Goal: Transaction & Acquisition: Download file/media

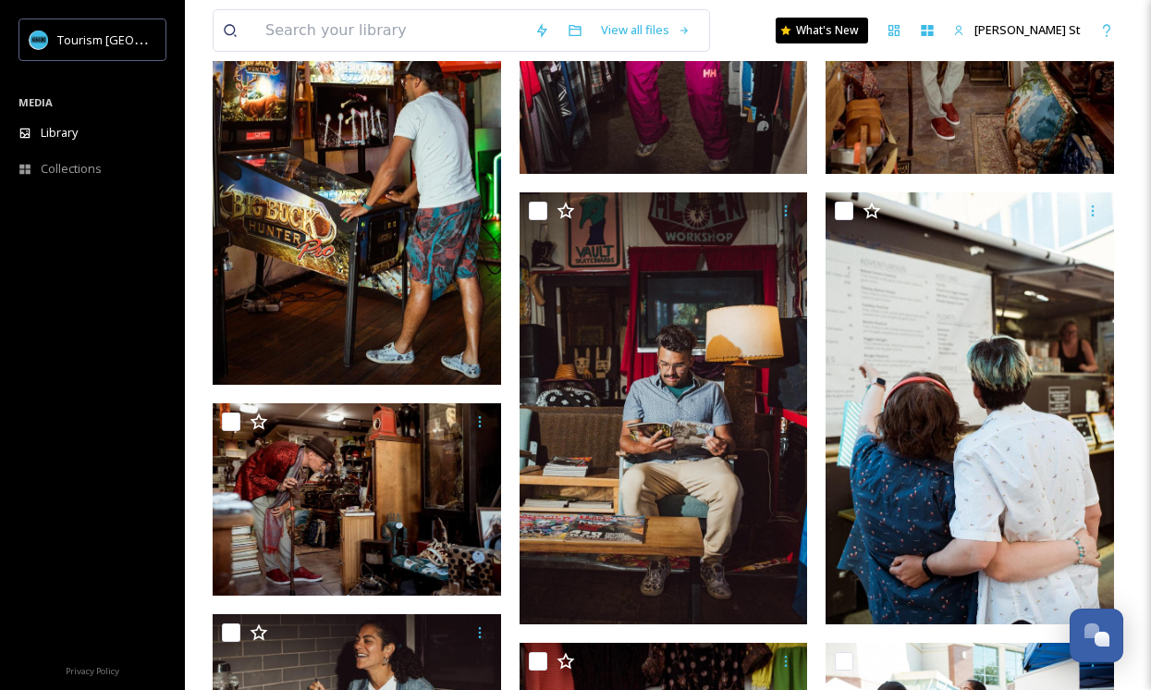
scroll to position [732, 0]
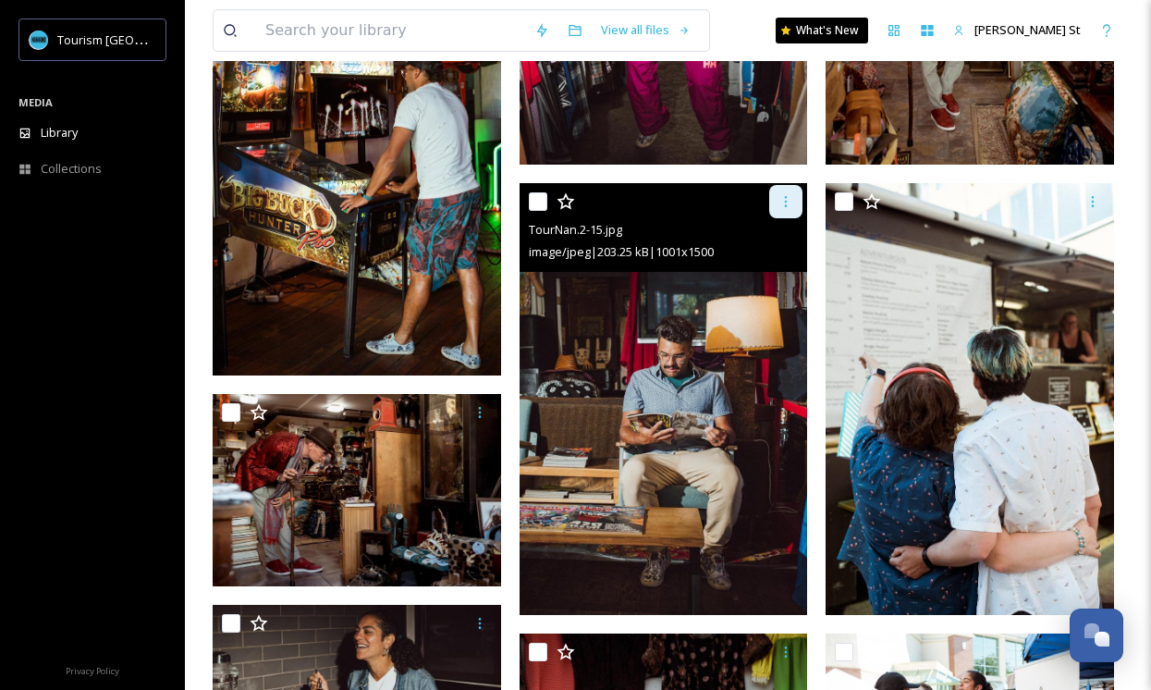
click at [794, 197] on div at bounding box center [785, 201] width 33 height 33
click at [775, 280] on span "Download" at bounding box center [764, 278] width 56 height 18
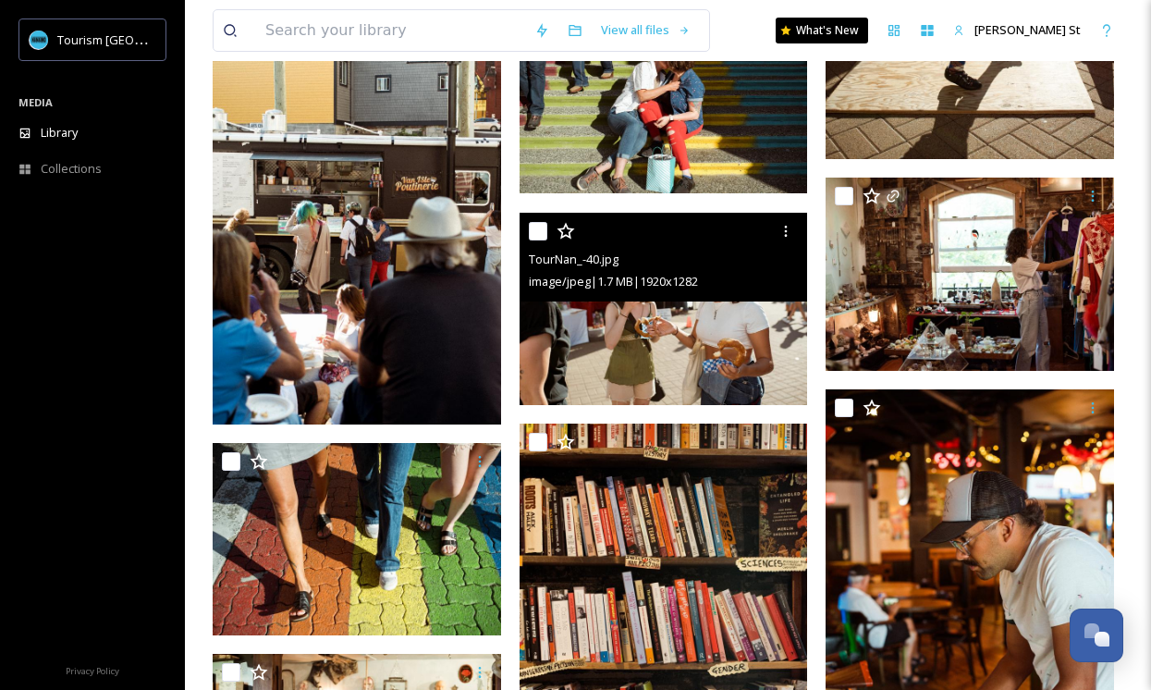
scroll to position [5585, 0]
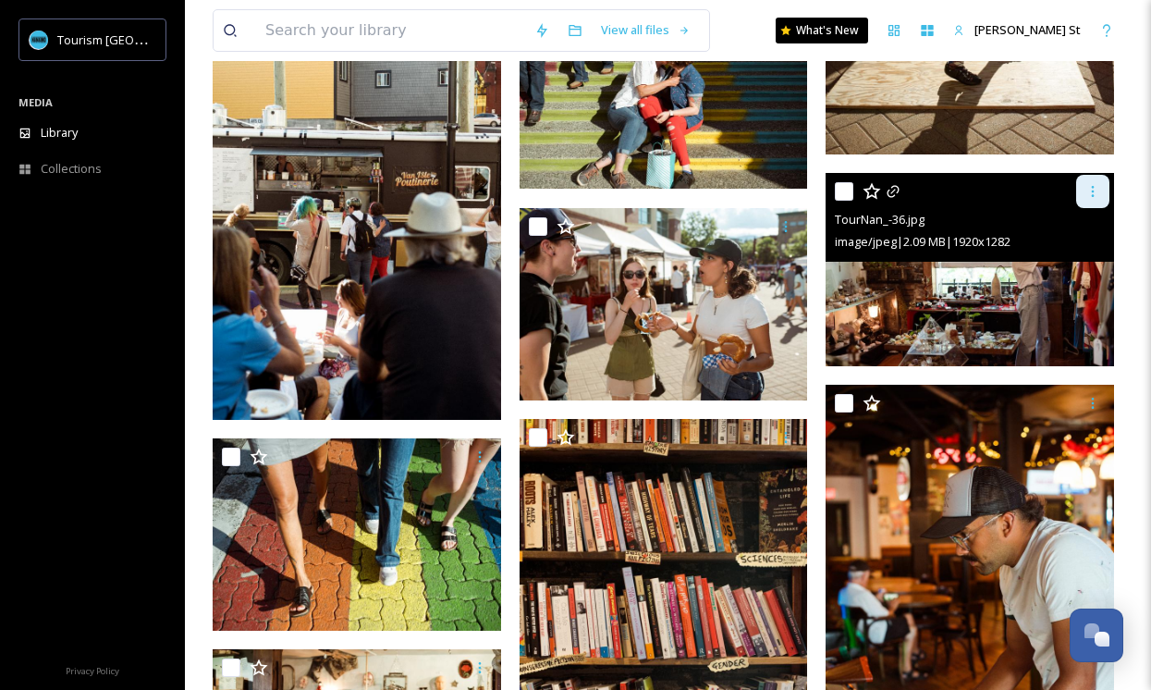
click at [1004, 188] on icon at bounding box center [1093, 191] width 15 height 15
click at [1004, 260] on span "Download" at bounding box center [1071, 269] width 56 height 18
click at [1004, 312] on img at bounding box center [970, 269] width 289 height 192
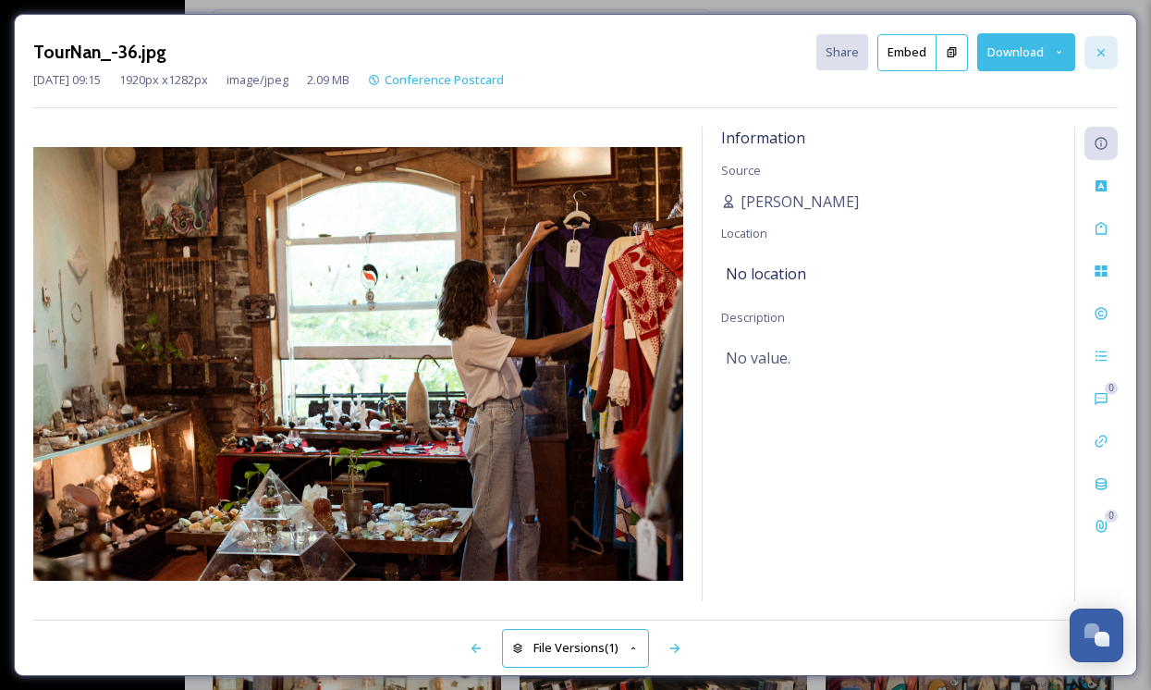
click at [1004, 43] on div at bounding box center [1101, 52] width 33 height 33
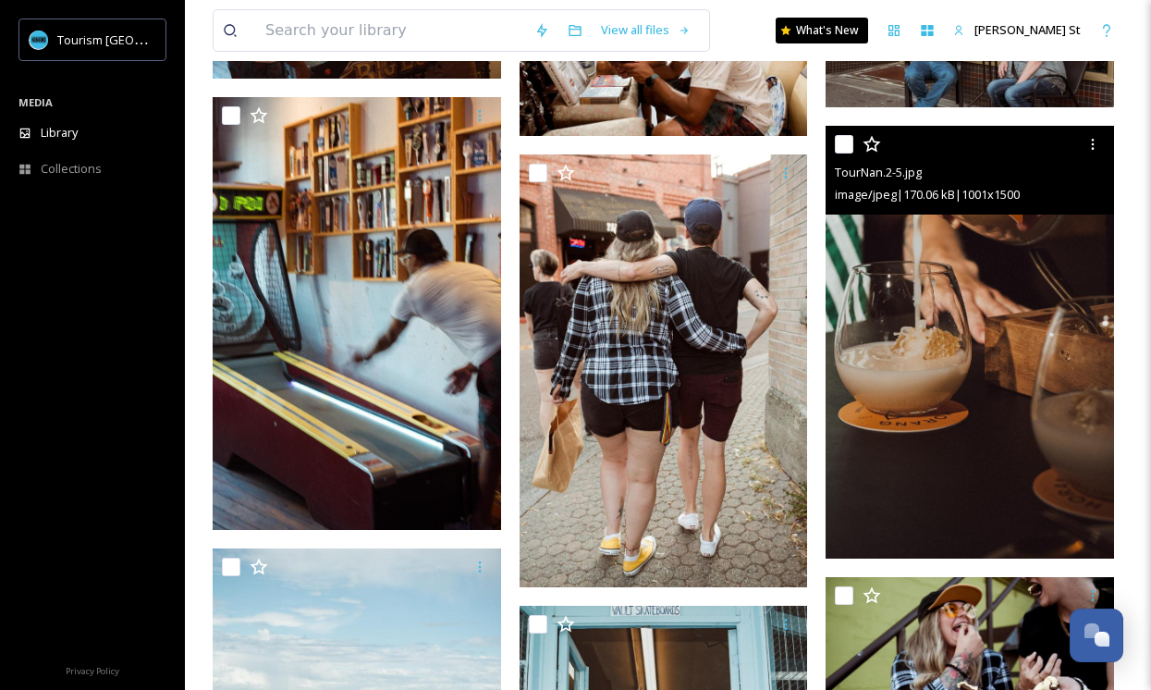
scroll to position [2082, 0]
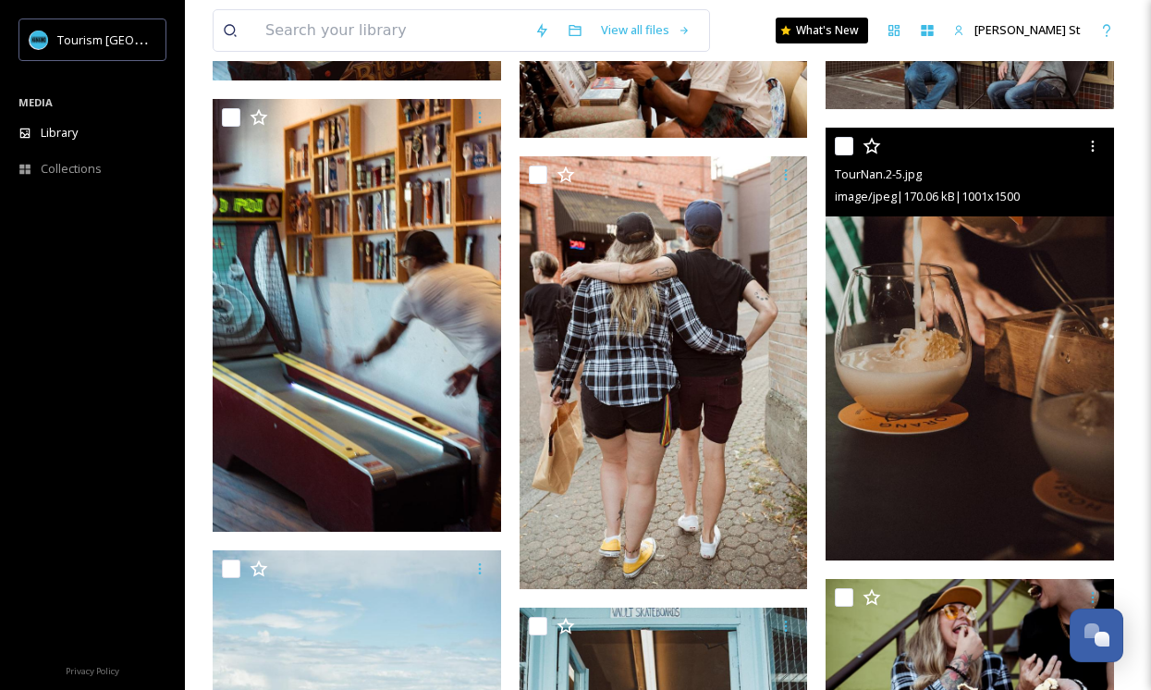
click at [1004, 362] on img at bounding box center [970, 344] width 289 height 433
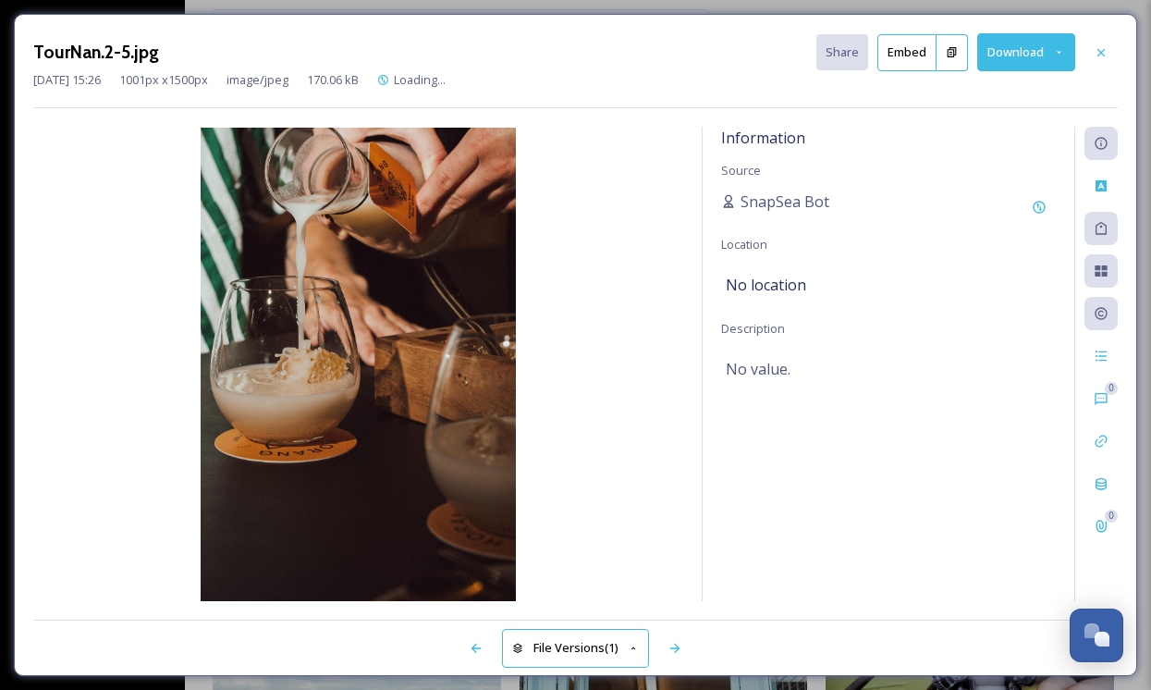
click at [1004, 54] on button "Download" at bounding box center [1027, 52] width 98 height 38
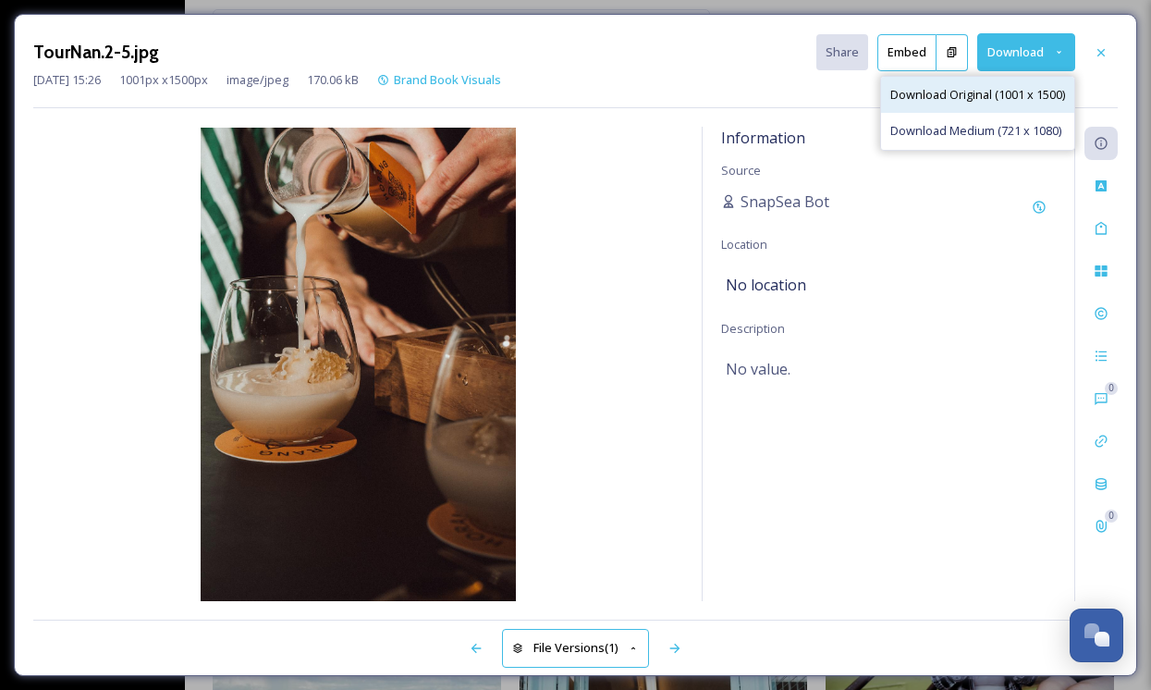
click at [954, 100] on span "Download Original (1001 x 1500)" at bounding box center [978, 95] width 175 height 18
